Goal: Task Accomplishment & Management: Complete application form

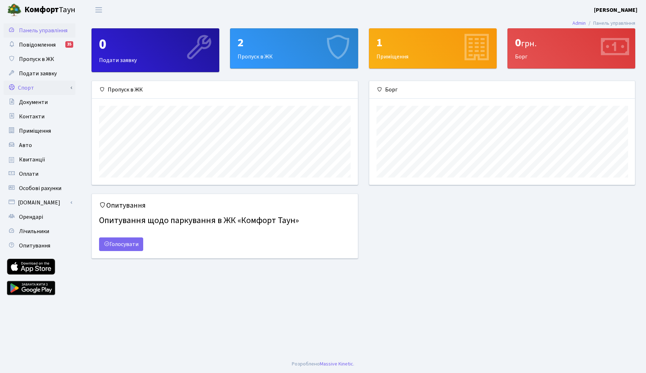
scroll to position [104, 266]
click at [44, 64] on link "Пропуск в ЖК" at bounding box center [40, 59] width 72 height 14
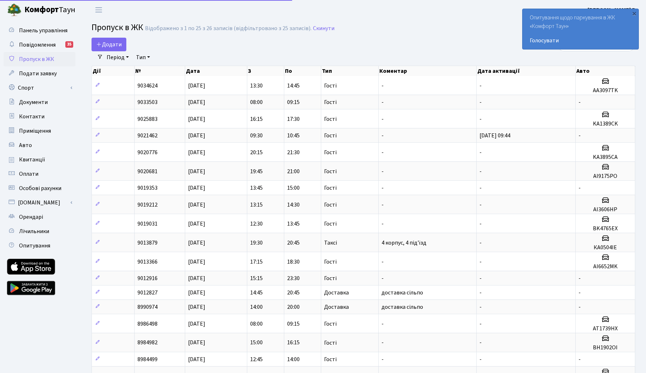
select select "25"
click at [116, 45] on span "Додати" at bounding box center [108, 45] width 25 height 8
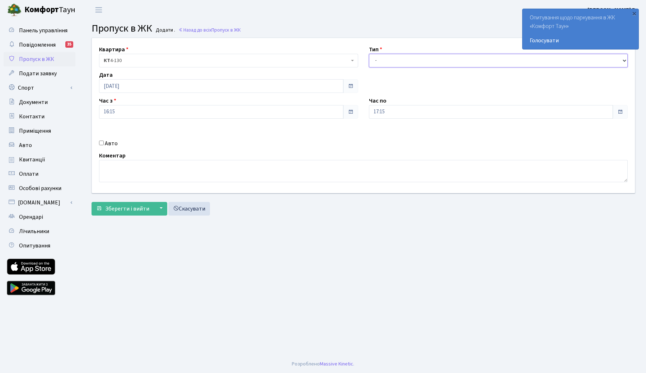
select select "1"
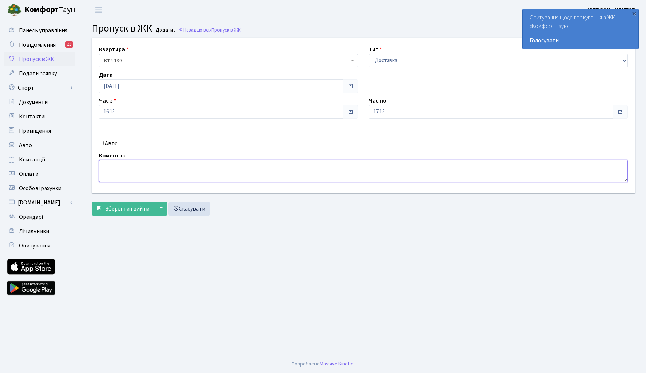
click at [139, 168] on textarea at bounding box center [363, 171] width 529 height 22
type textarea "l"
type textarea "доставка сільпо"
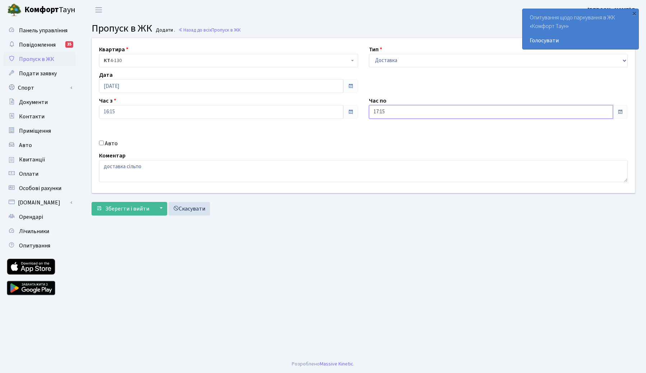
click at [407, 112] on input "17:15" at bounding box center [491, 112] width 244 height 14
click at [392, 135] on icon at bounding box center [388, 136] width 19 height 19
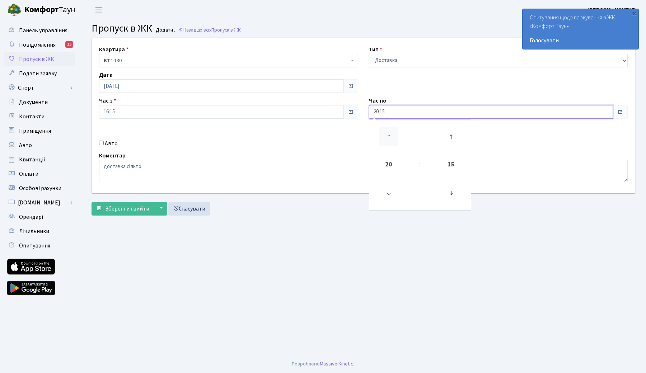
type input "21:15"
click at [334, 142] on div "Авто" at bounding box center [229, 143] width 270 height 9
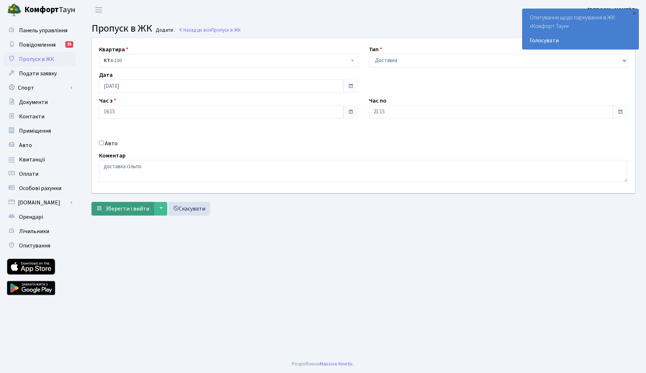
click at [122, 207] on span "Зберегти і вийти" at bounding box center [127, 209] width 44 height 8
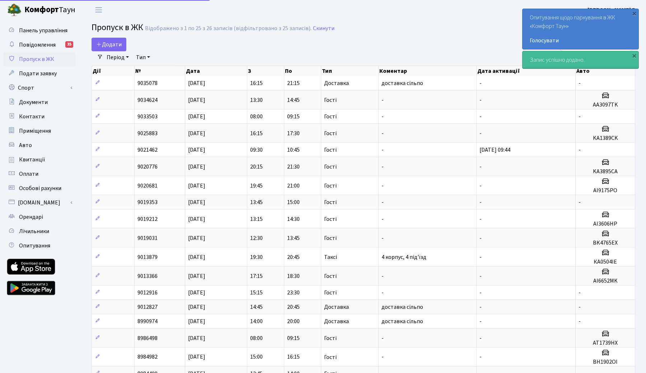
select select "25"
